Goal: Task Accomplishment & Management: Use online tool/utility

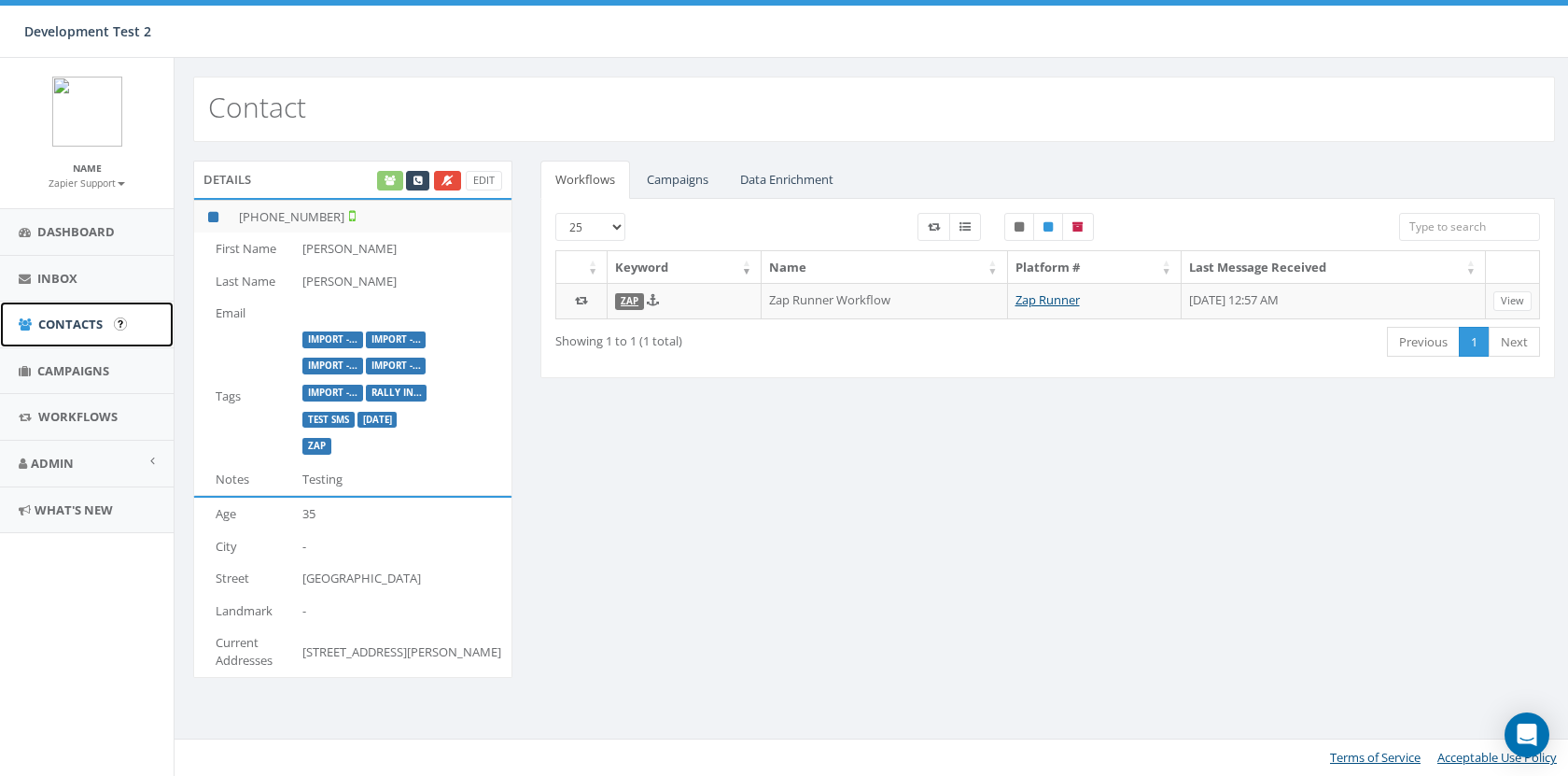
click at [95, 317] on span "Contacts" at bounding box center [71, 324] width 65 height 17
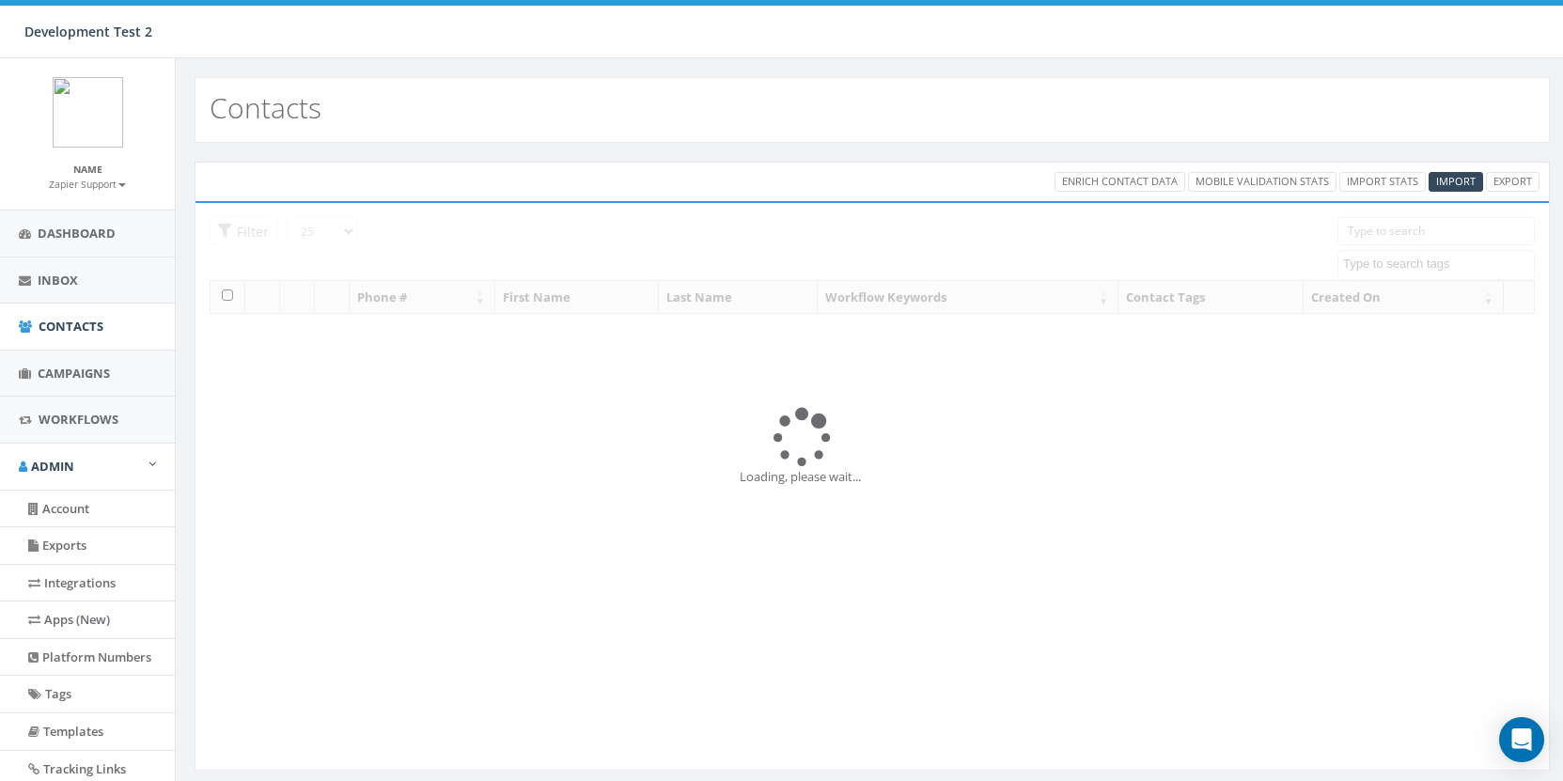
select select
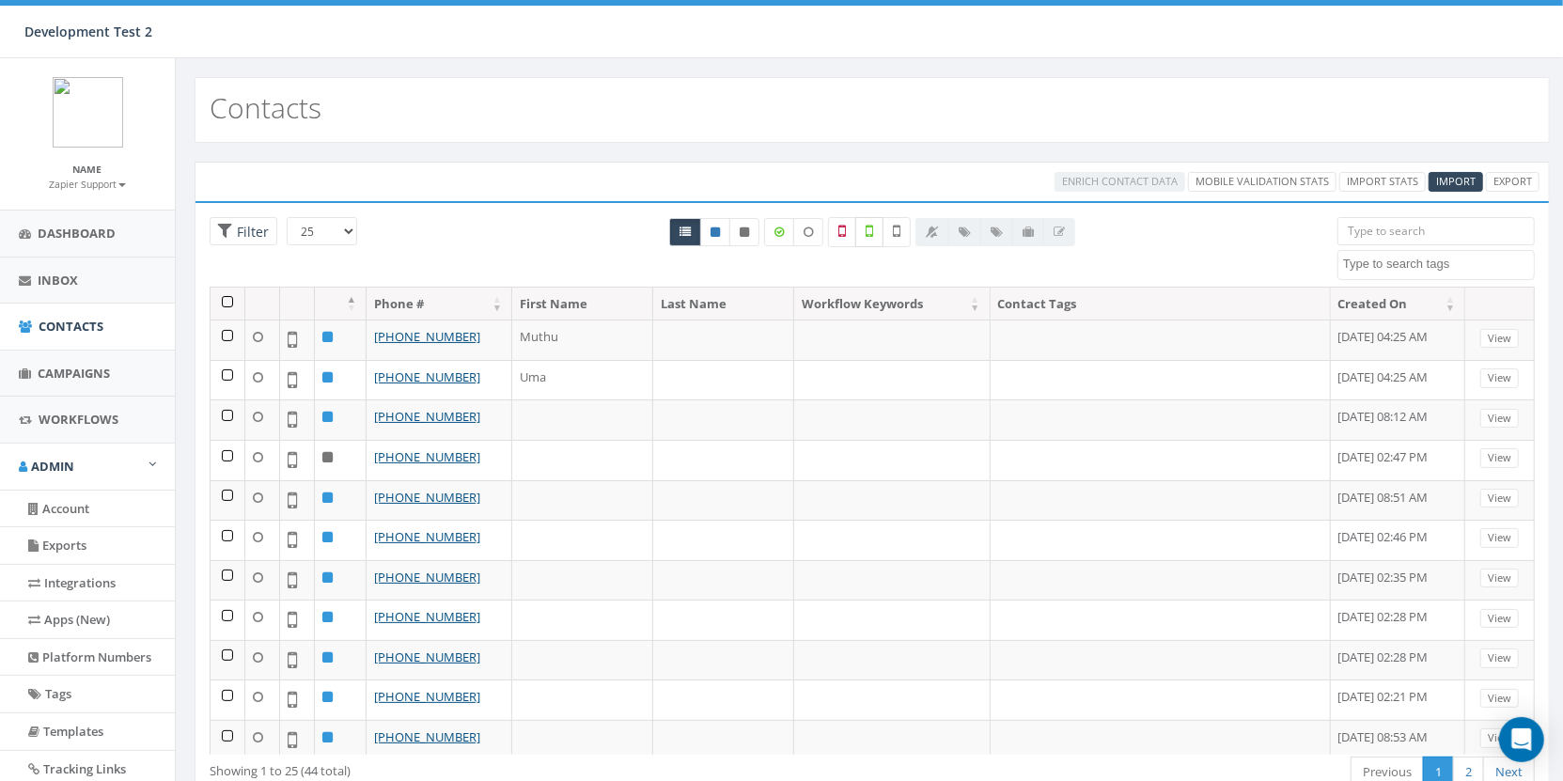
click at [878, 225] on label at bounding box center [869, 232] width 28 height 30
checkbox input "true"
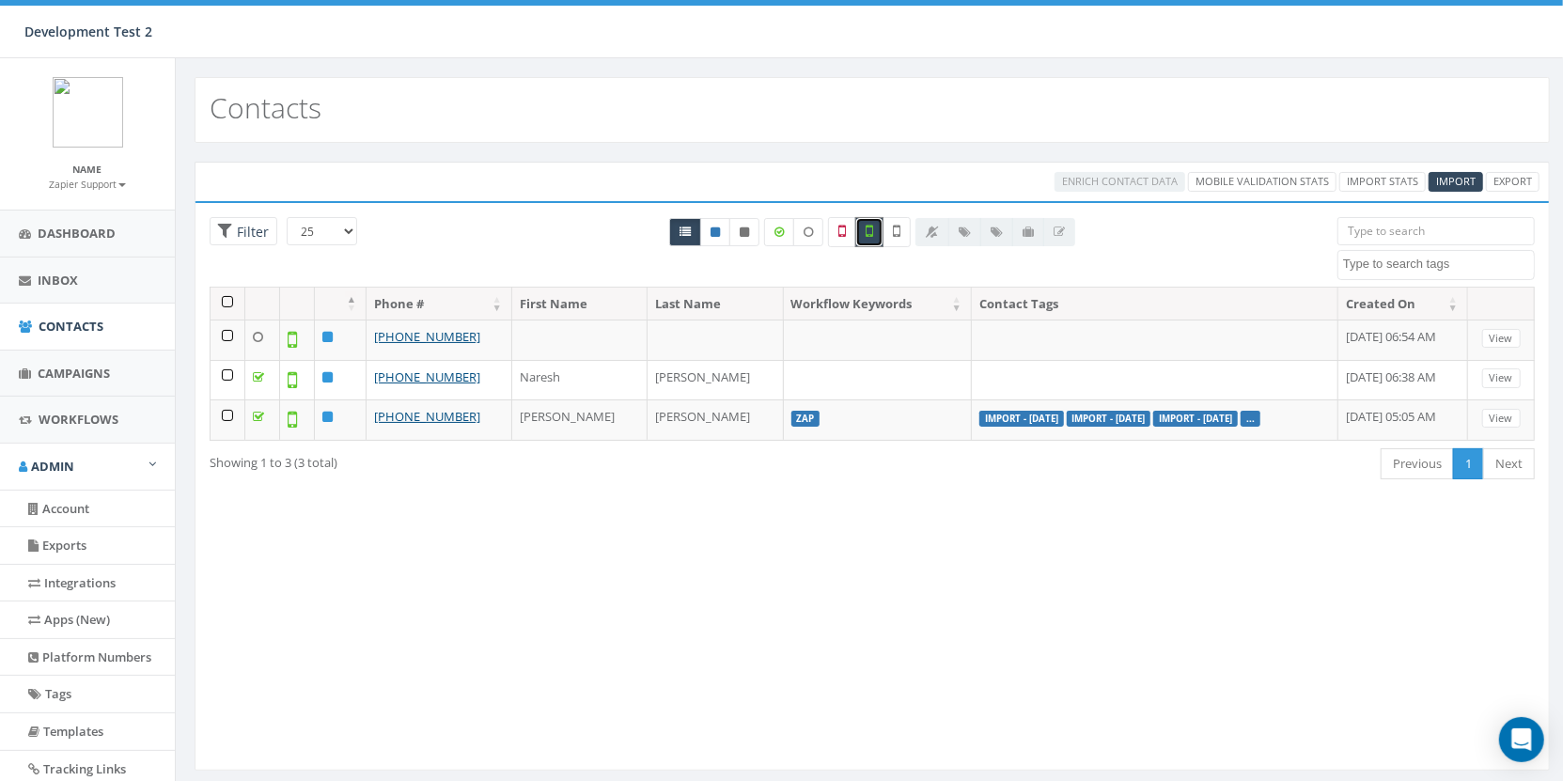
click at [810, 77] on div "Contacts" at bounding box center [871, 110] width 1355 height 66
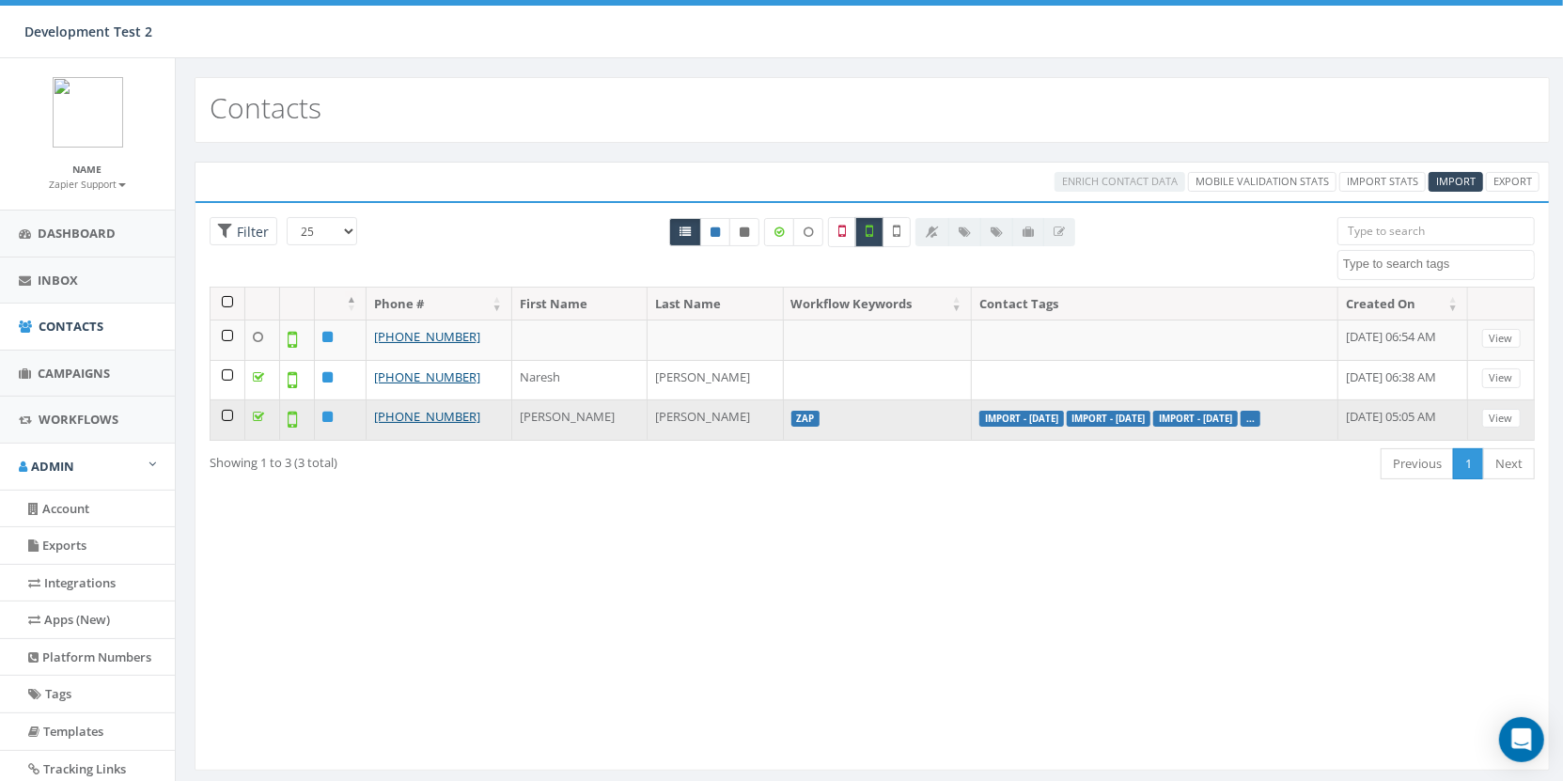
click at [228, 412] on td at bounding box center [227, 419] width 35 height 40
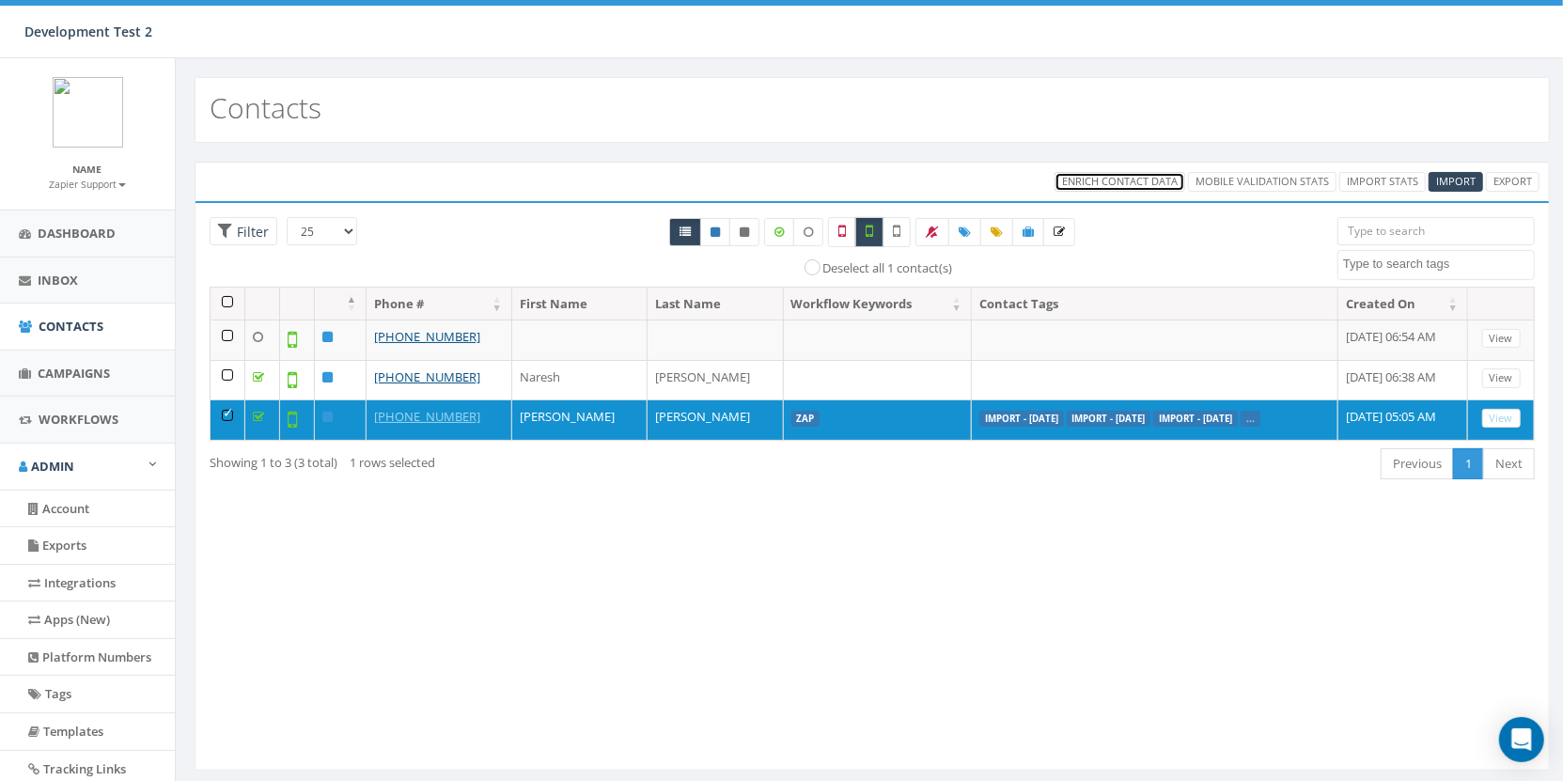
click at [1098, 183] on span "Enrich Contact Data" at bounding box center [1120, 181] width 116 height 14
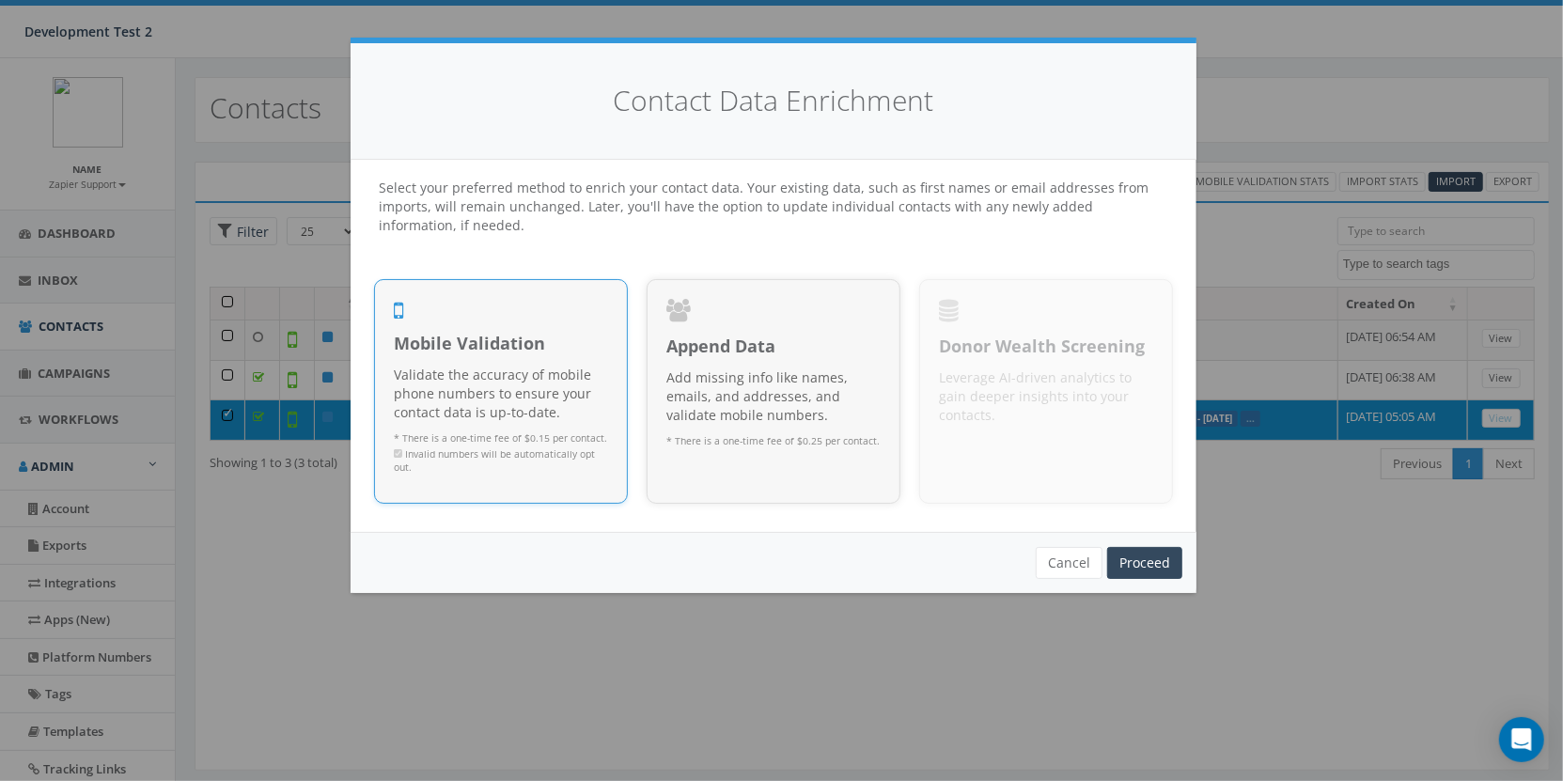
click at [549, 372] on p "Validate the accuracy of mobile phone numbers to ensure your contact data is up…" at bounding box center [501, 394] width 214 height 56
click at [1139, 568] on link "Proceed" at bounding box center [1144, 563] width 75 height 32
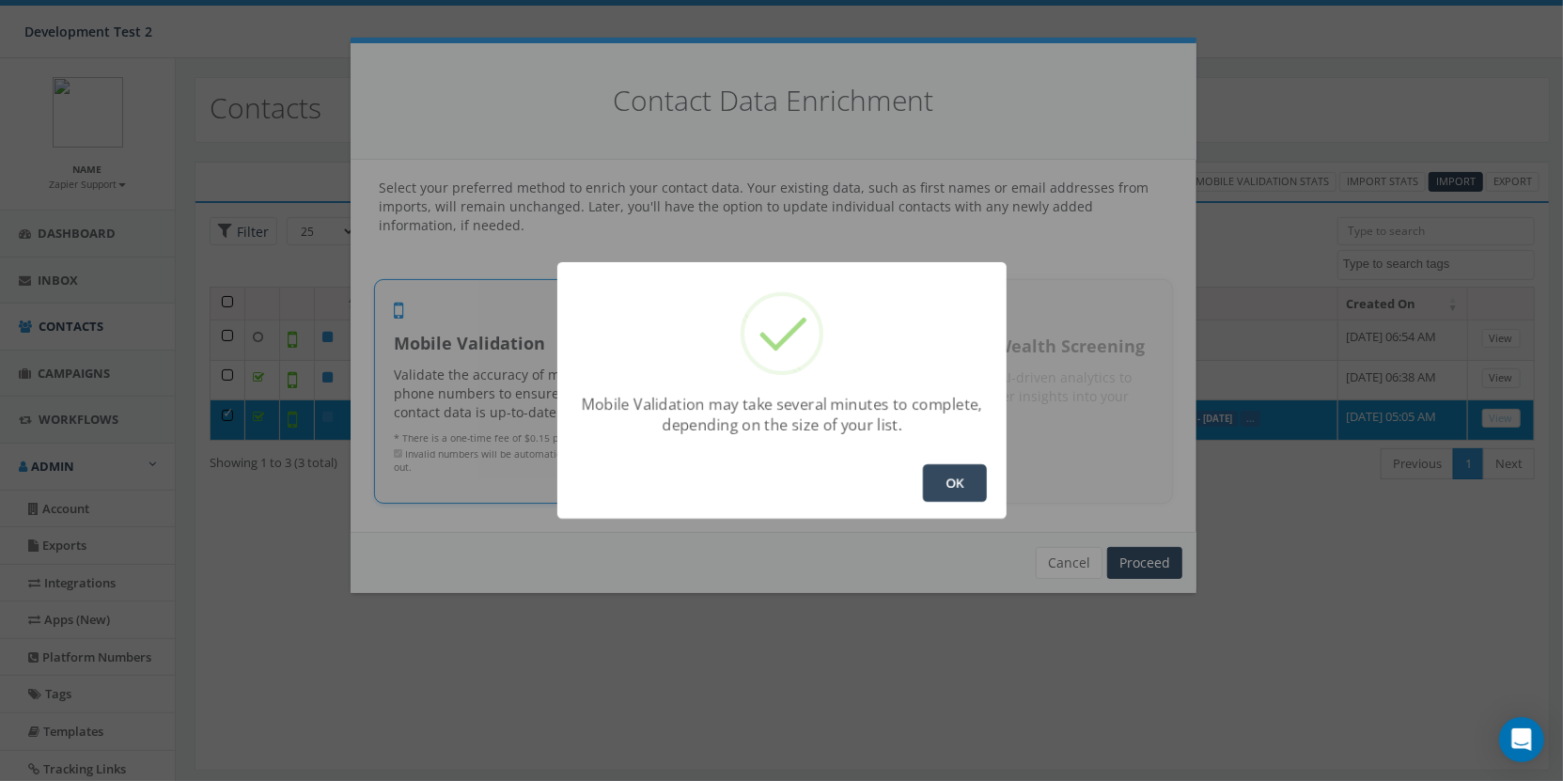
click at [964, 483] on button "OK" at bounding box center [955, 483] width 64 height 38
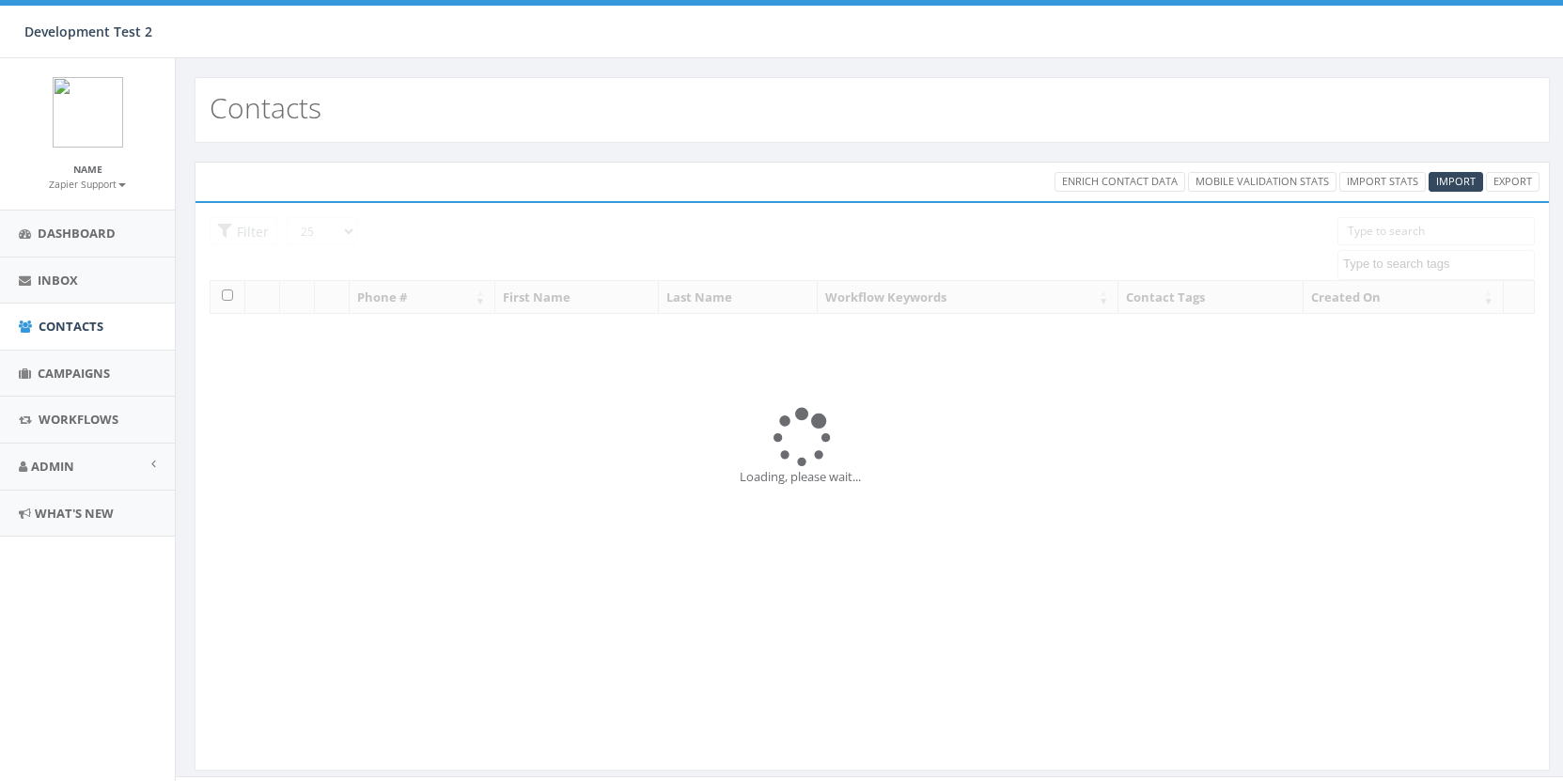
select select
